Goal: Communication & Community: Ask a question

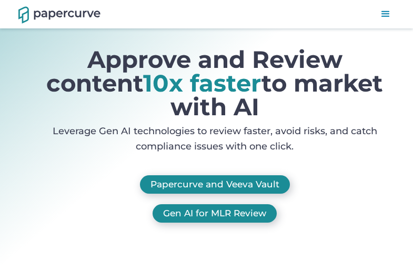
scroll to position [3533, 0]
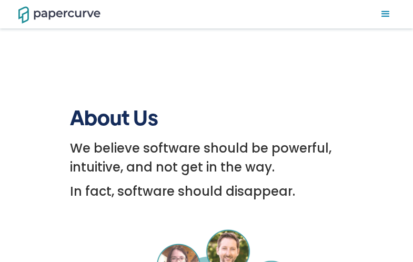
scroll to position [1248, 0]
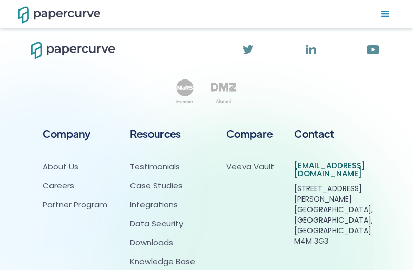
scroll to position [295, 0]
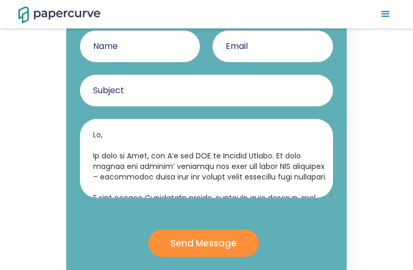
type textarea "Hi, My name is Vlad, and I’m the CEO at Digital Octane. We help ensure our clie…"
